Goal: Task Accomplishment & Management: Complete application form

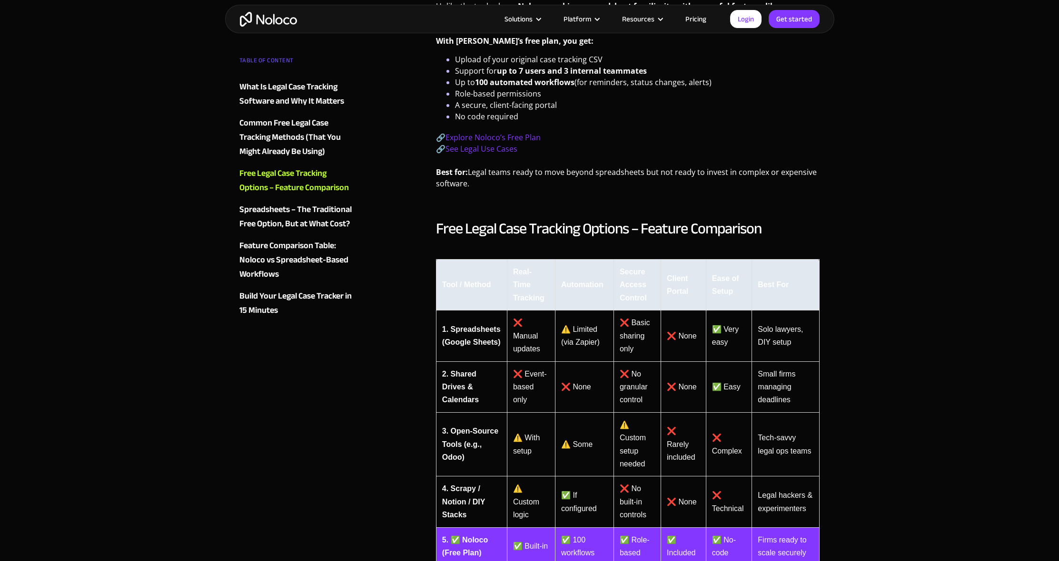
scroll to position [2156, 0]
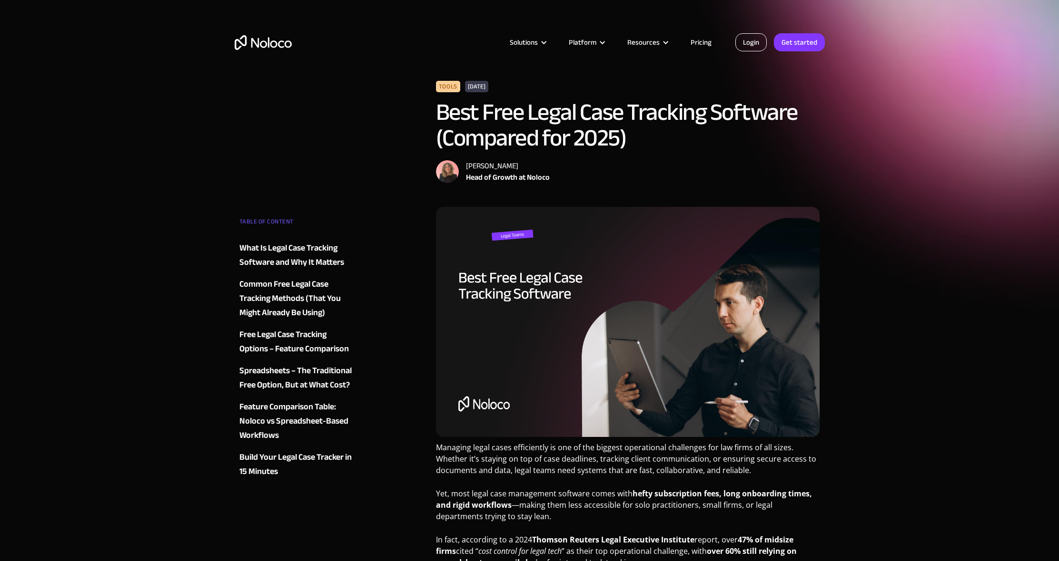
click at [745, 43] on link "Login" at bounding box center [750, 42] width 31 height 18
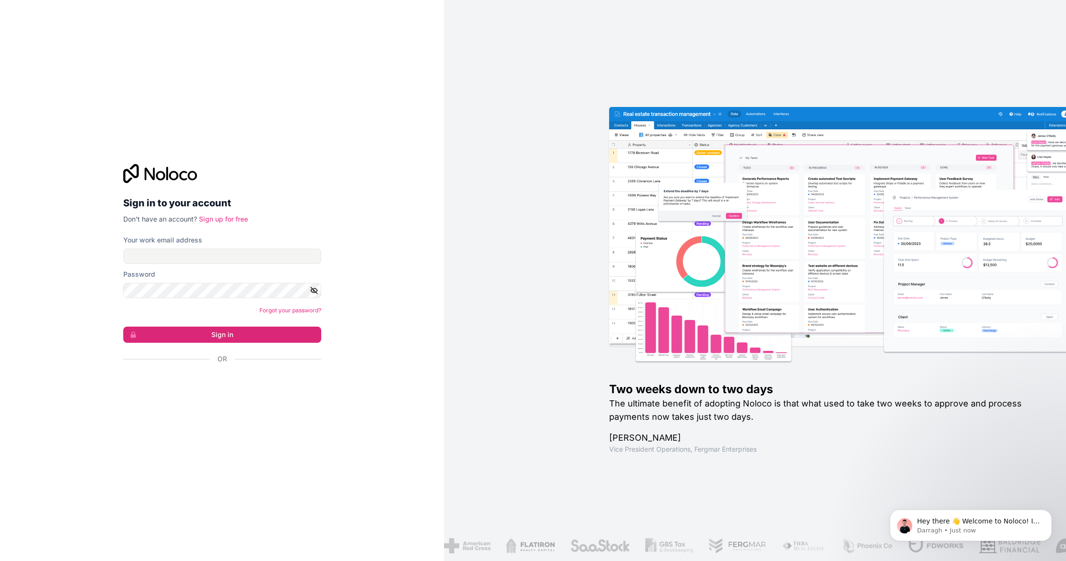
click at [235, 220] on link "Sign up for free" at bounding box center [223, 219] width 49 height 8
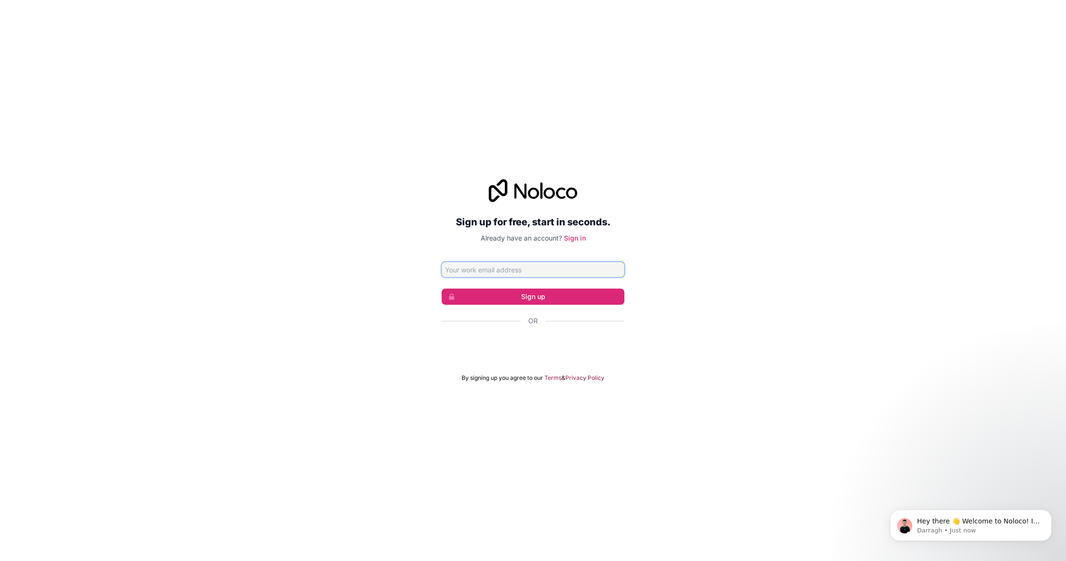
type input "rails.fuzz1j@icloud.com"
click at [525, 297] on button "Sign up" at bounding box center [532, 297] width 183 height 16
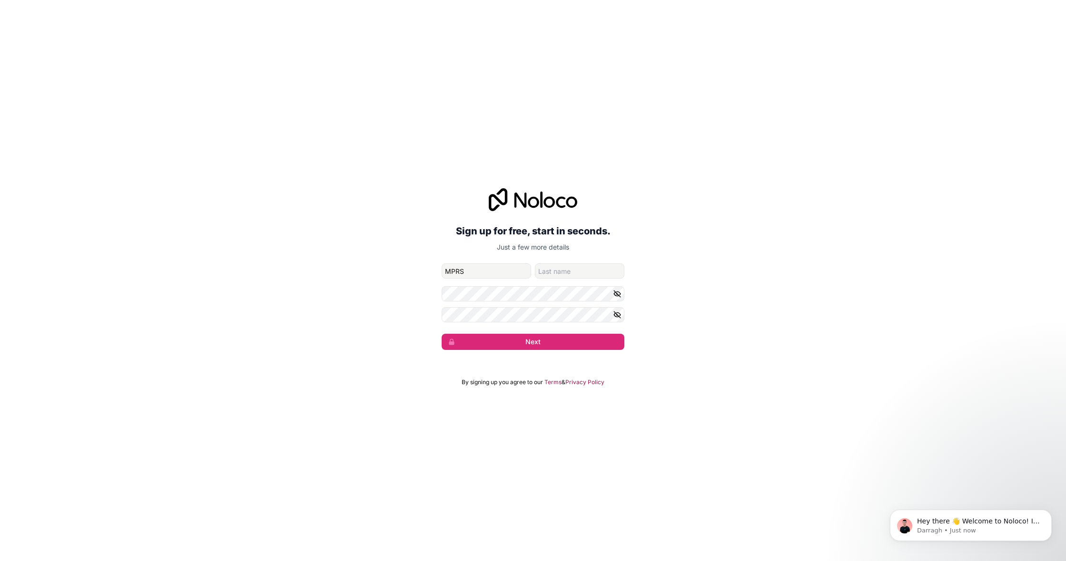
type input "MPRS"
type input "Shipping"
click at [533, 342] on button "Next" at bounding box center [532, 342] width 183 height 16
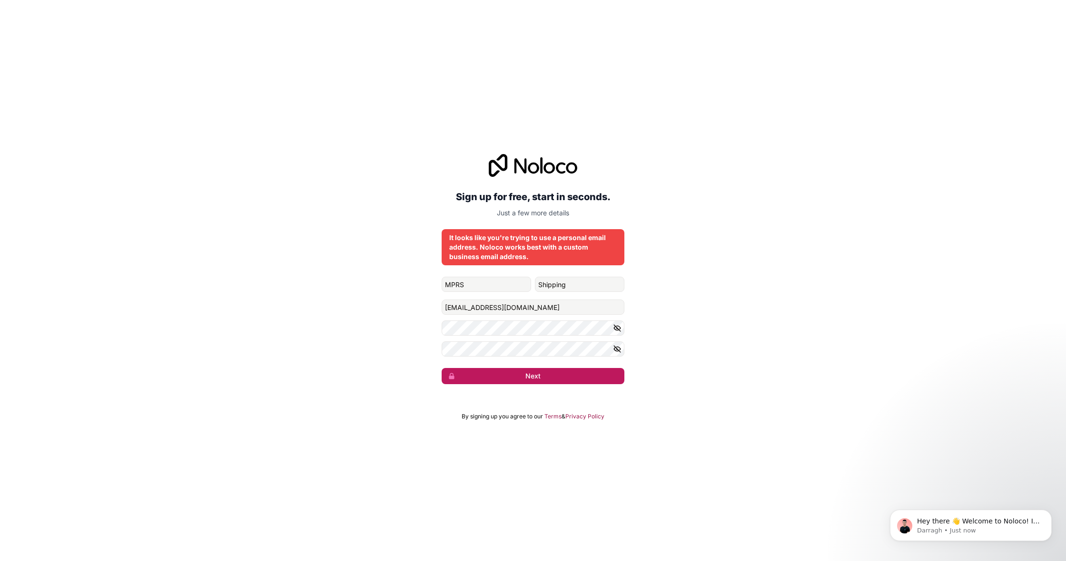
click at [507, 372] on button "Next" at bounding box center [532, 376] width 183 height 16
click at [485, 378] on button "Next" at bounding box center [532, 376] width 183 height 16
